Goal: Find specific page/section: Find specific page/section

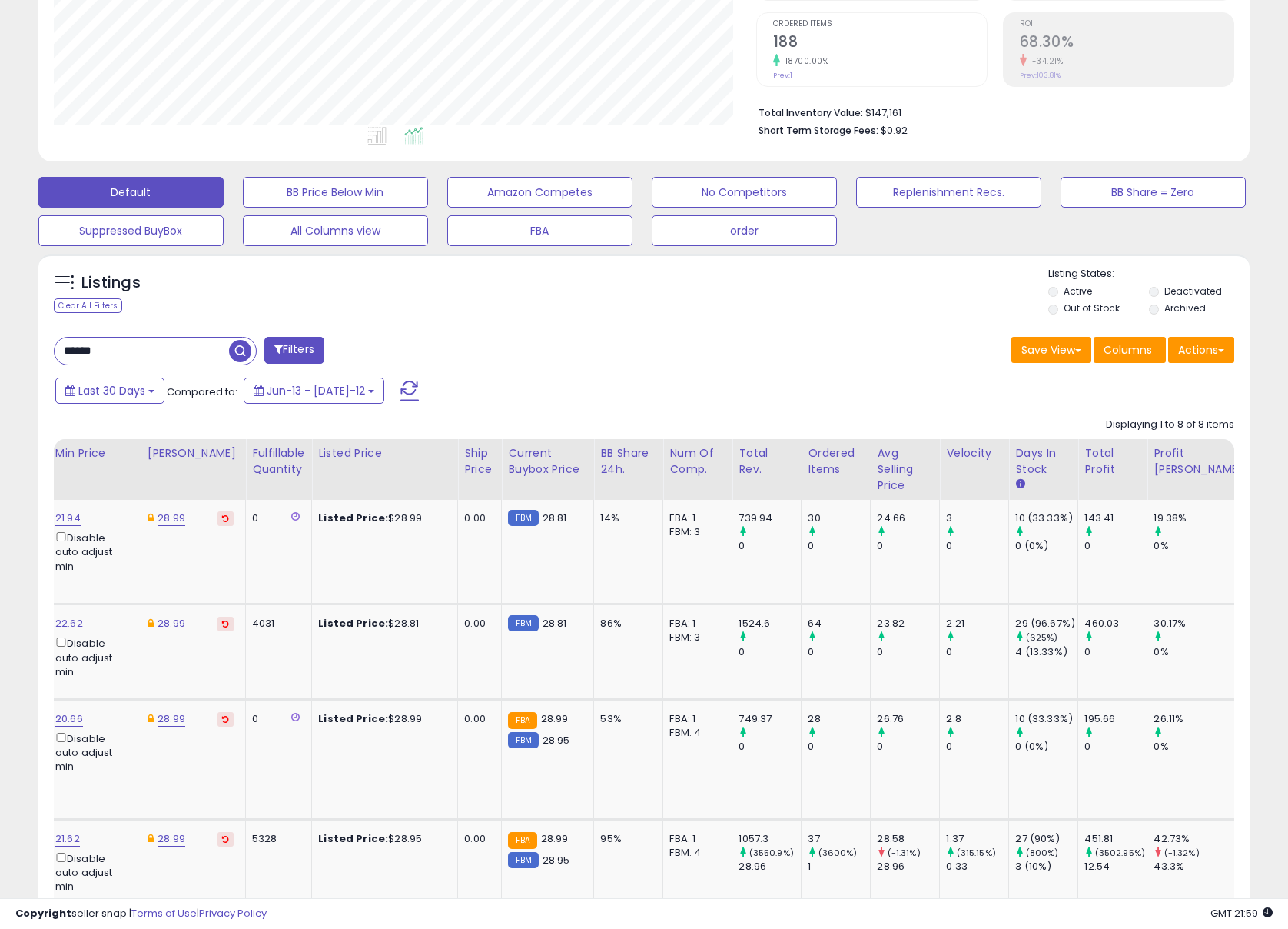
scroll to position [0, 975]
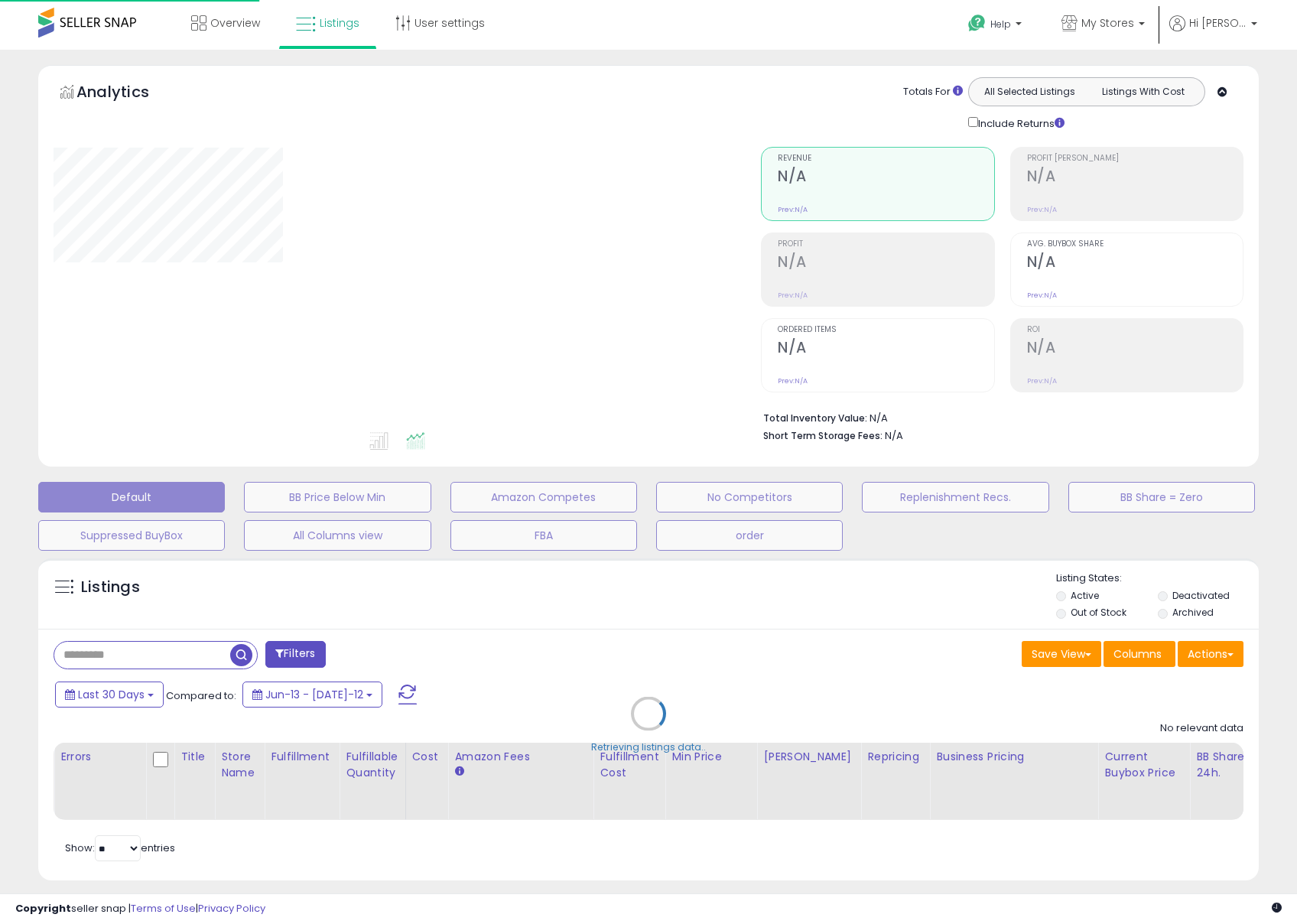
scroll to position [32, 0]
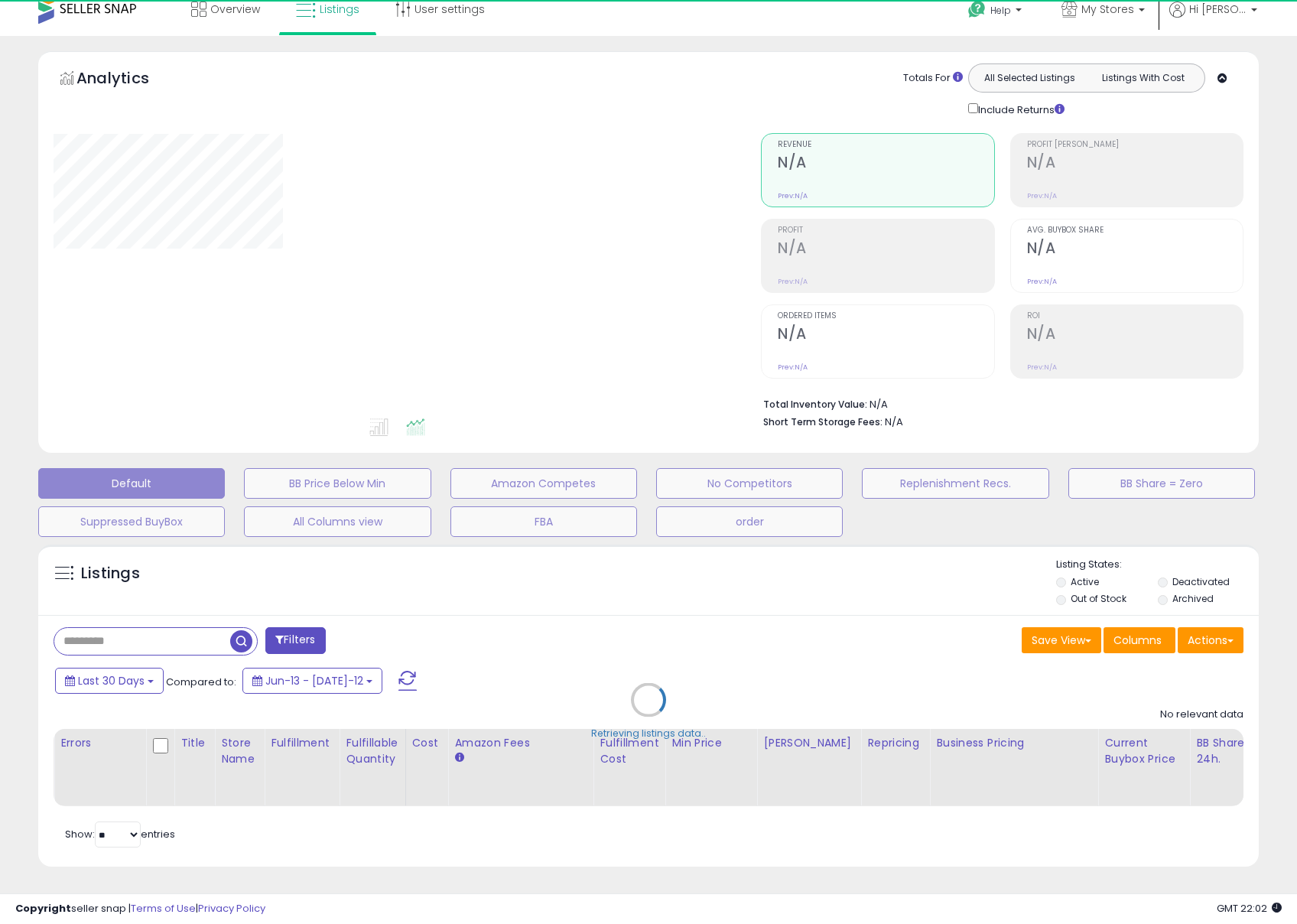
click at [500, 138] on div at bounding box center [395, 274] width 684 height 283
drag, startPoint x: 462, startPoint y: 285, endPoint x: 263, endPoint y: 240, distance: 204.0
click at [462, 285] on div at bounding box center [395, 274] width 684 height 283
click at [120, 67] on h5 "Analytics" at bounding box center [128, 79] width 103 height 25
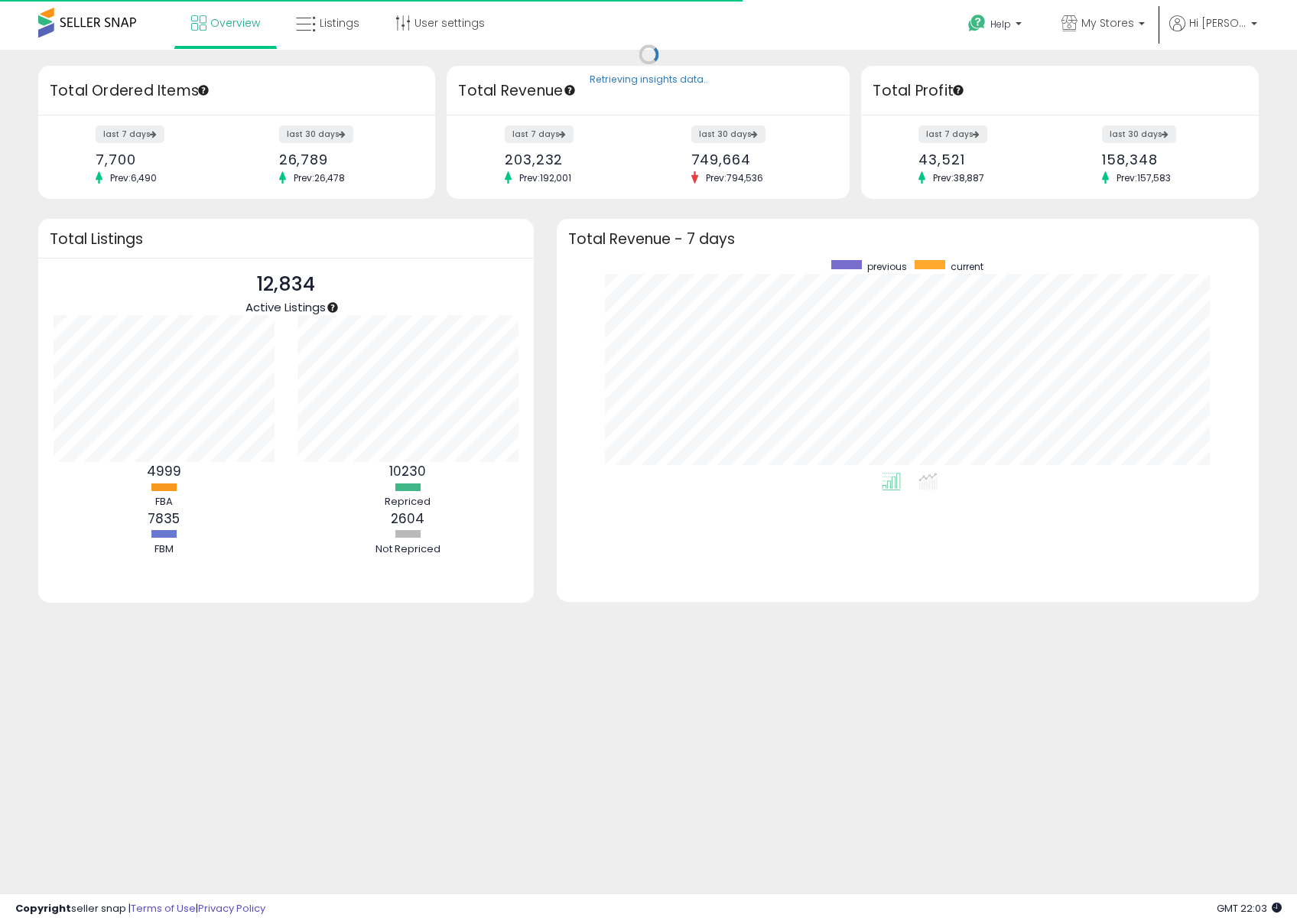
scroll to position [212, 671]
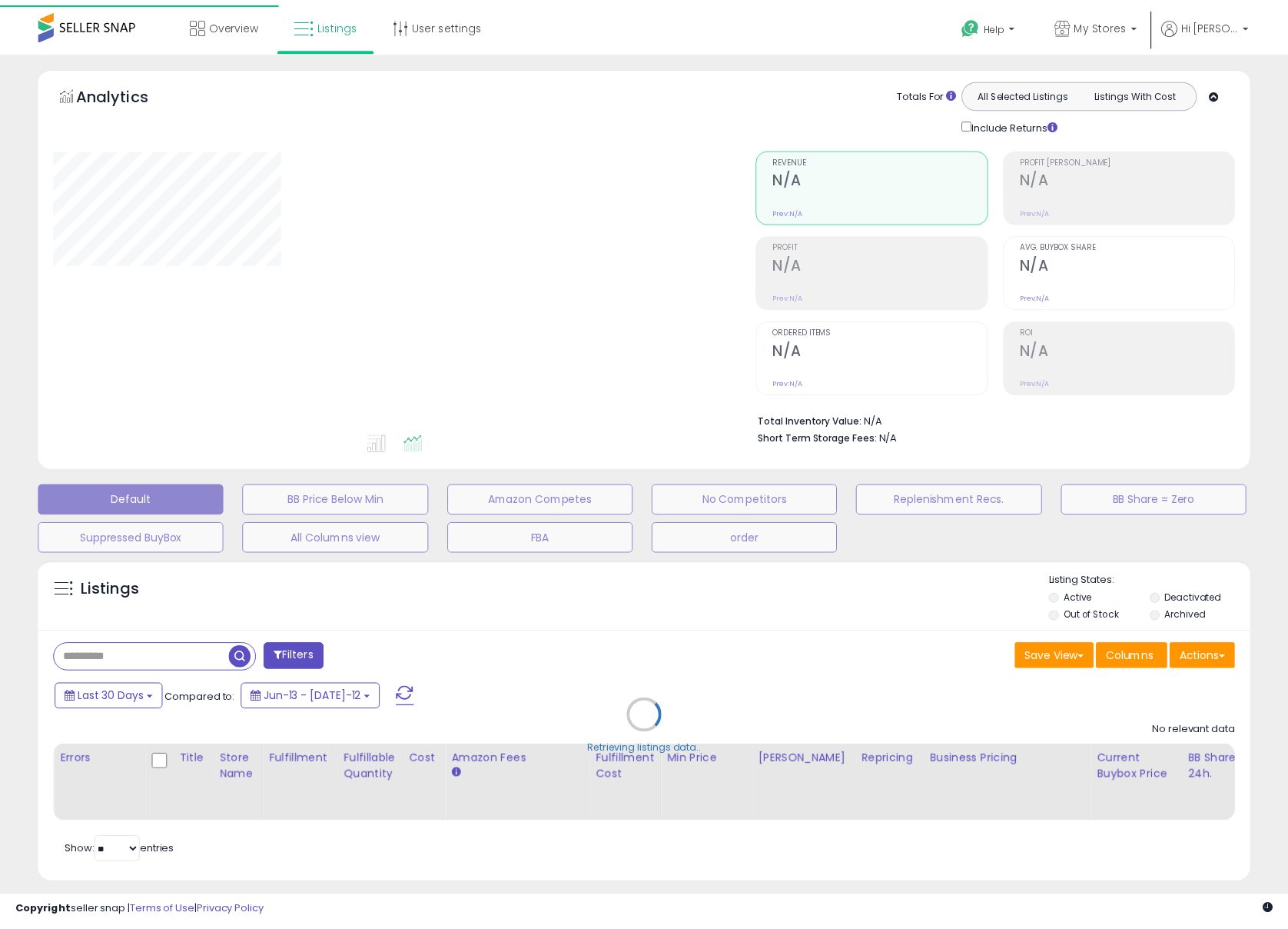
scroll to position [32, 0]
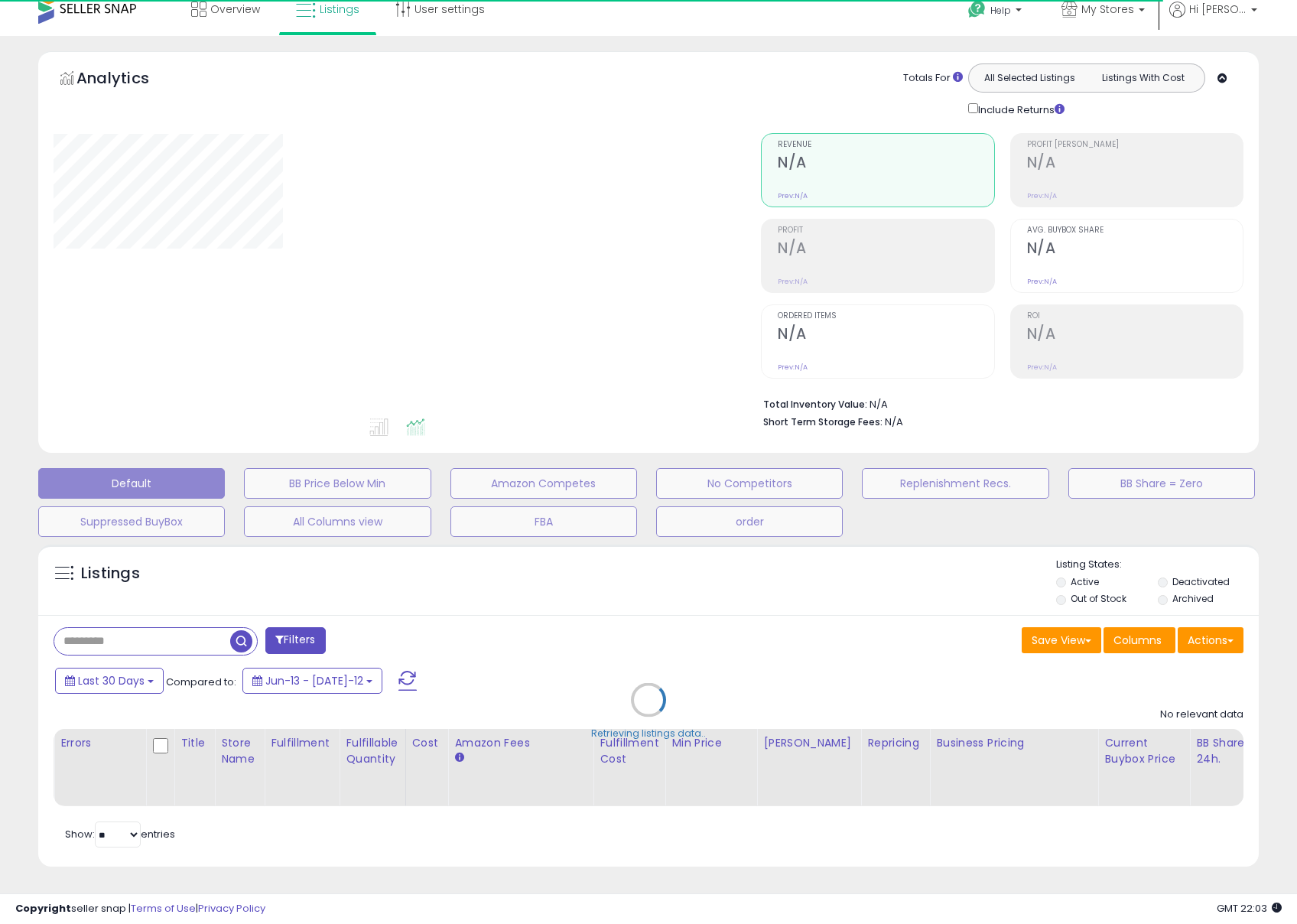
type input "******"
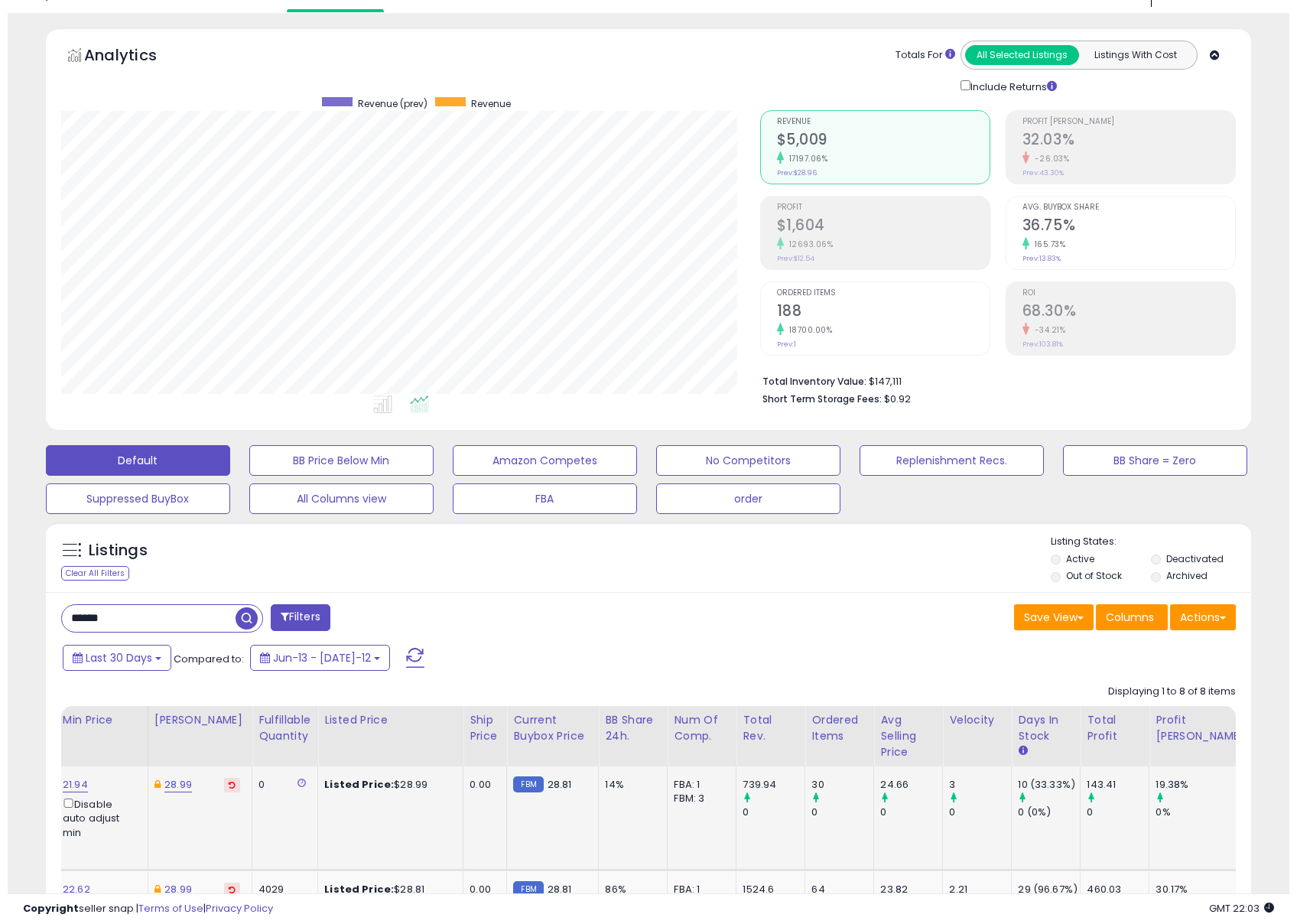
scroll to position [0, 0]
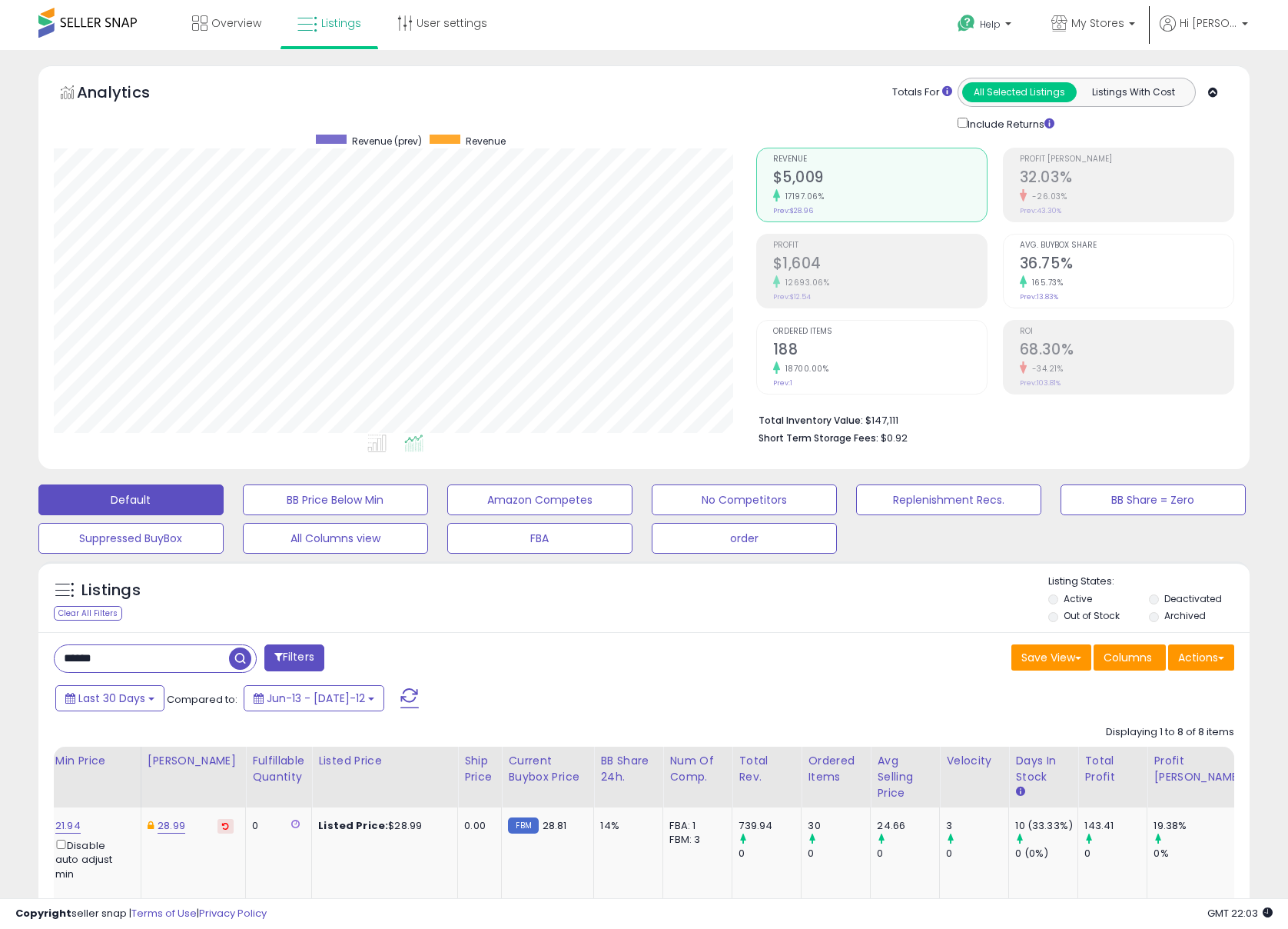
click at [1129, 369] on div "-34.21%" at bounding box center [1127, 368] width 214 height 15
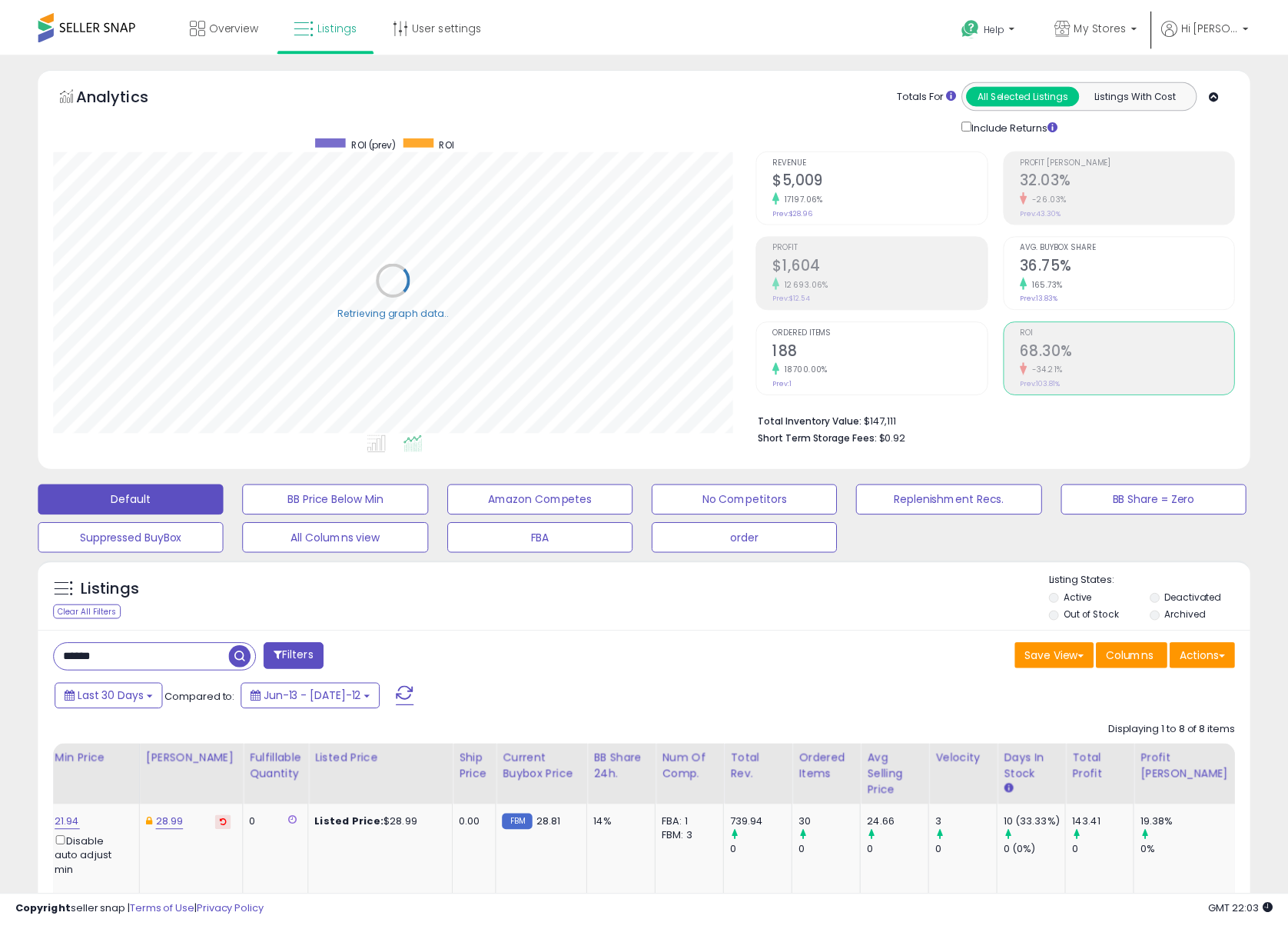
scroll to position [768403, 767800]
